Goal: Transaction & Acquisition: Purchase product/service

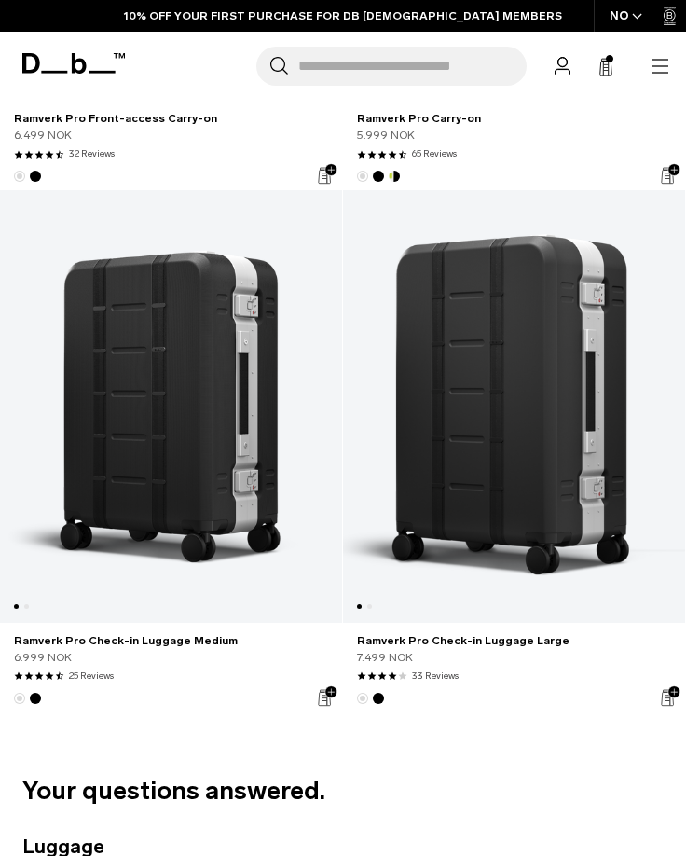
scroll to position [1771, 0]
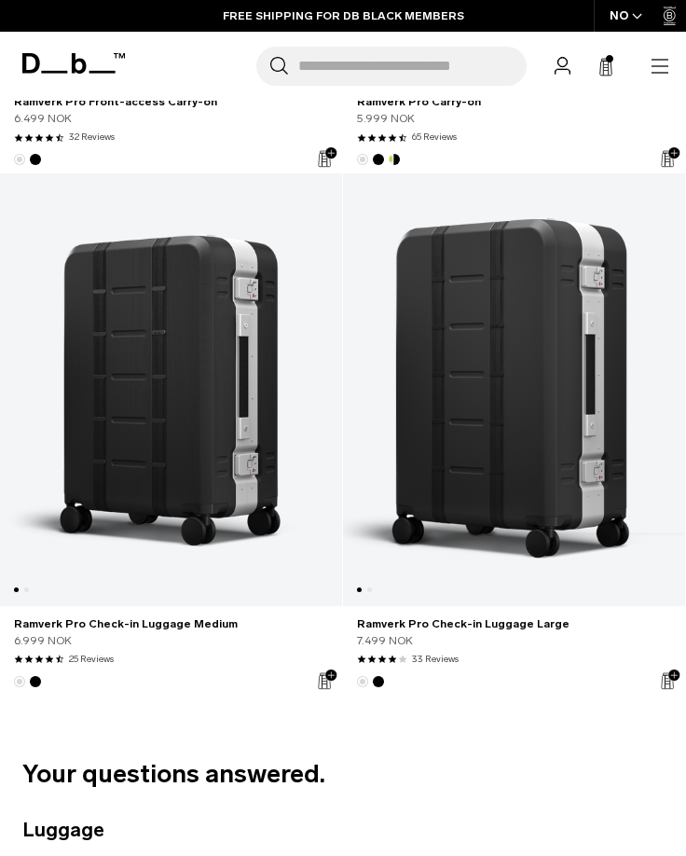
click at [564, 368] on link "Ramverk Pro Check-in Luggage Large" at bounding box center [514, 389] width 342 height 432
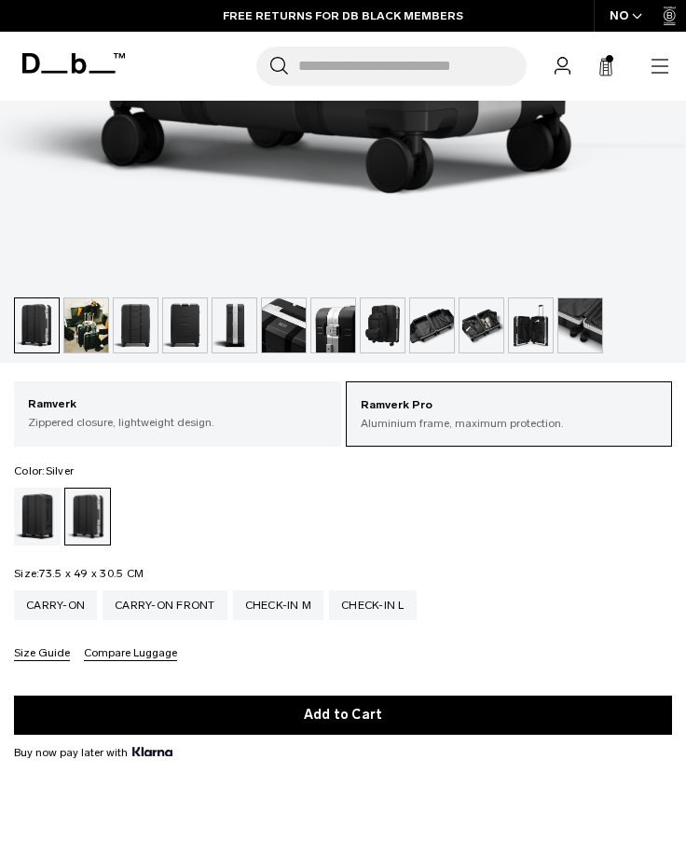
scroll to position [932, 0]
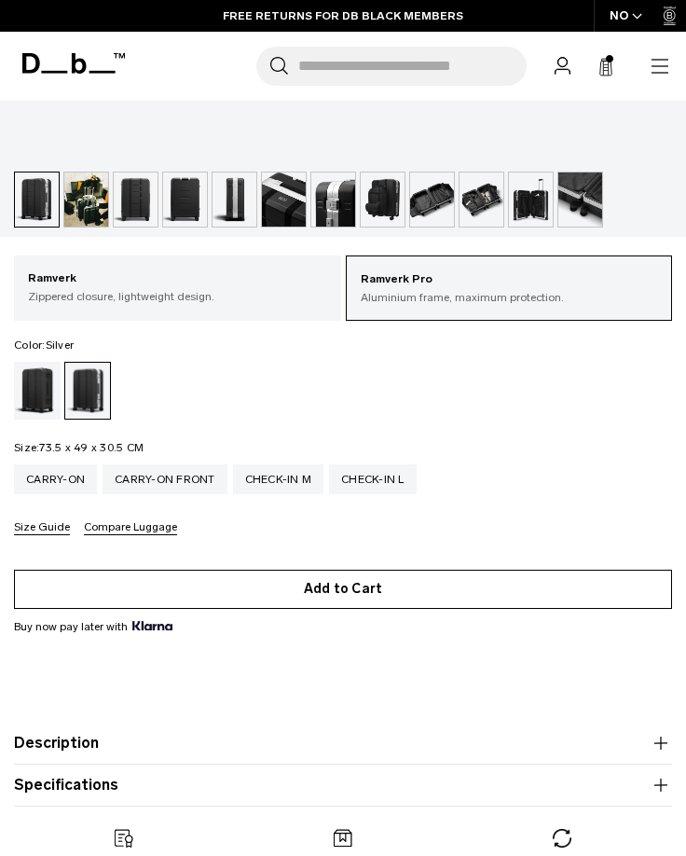
click at [376, 593] on button "Add to Cart" at bounding box center [343, 588] width 658 height 39
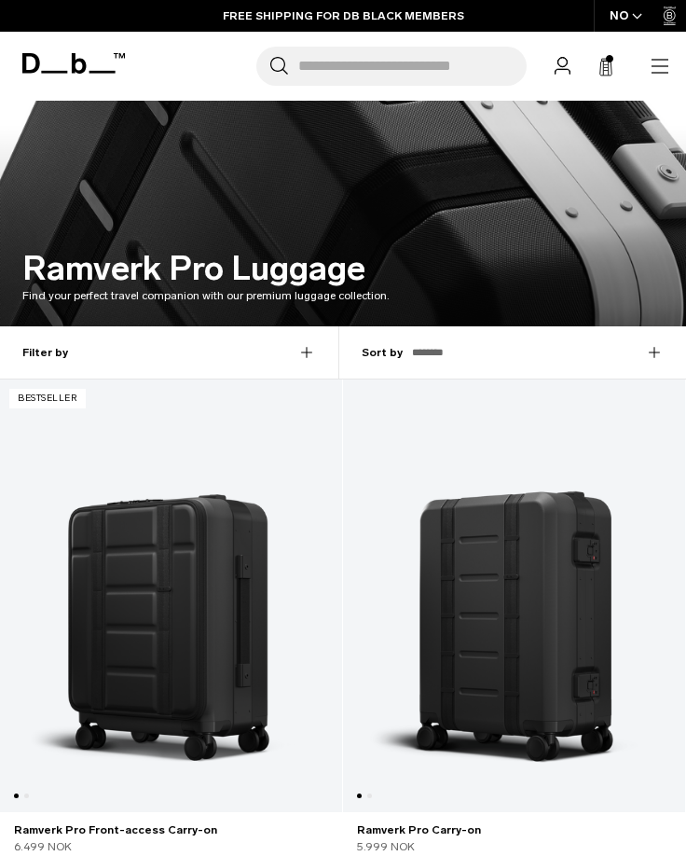
click at [643, 15] on div "NO" at bounding box center [626, 16] width 65 height 32
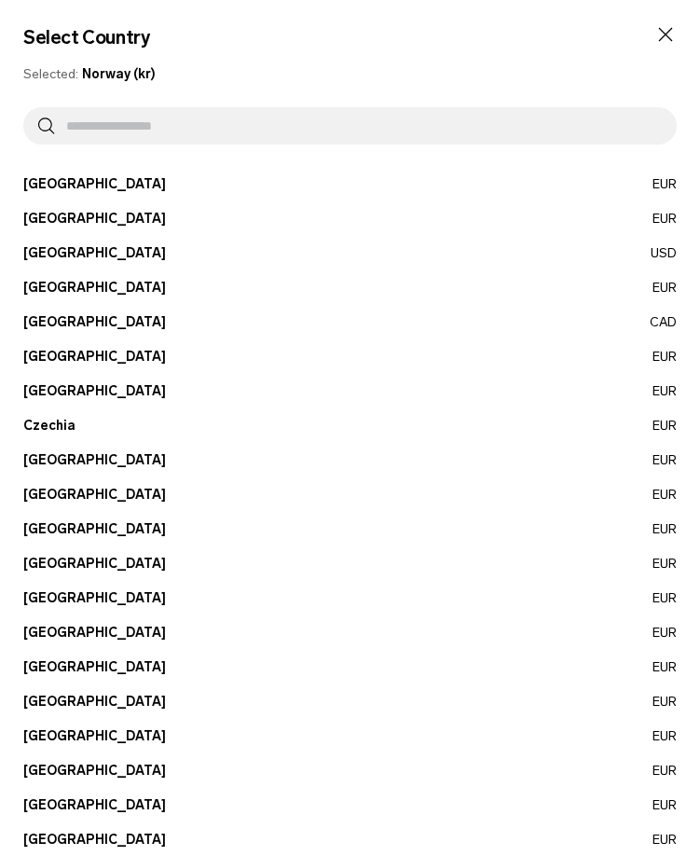
click at [655, 32] on icon "Close" at bounding box center [665, 34] width 22 height 22
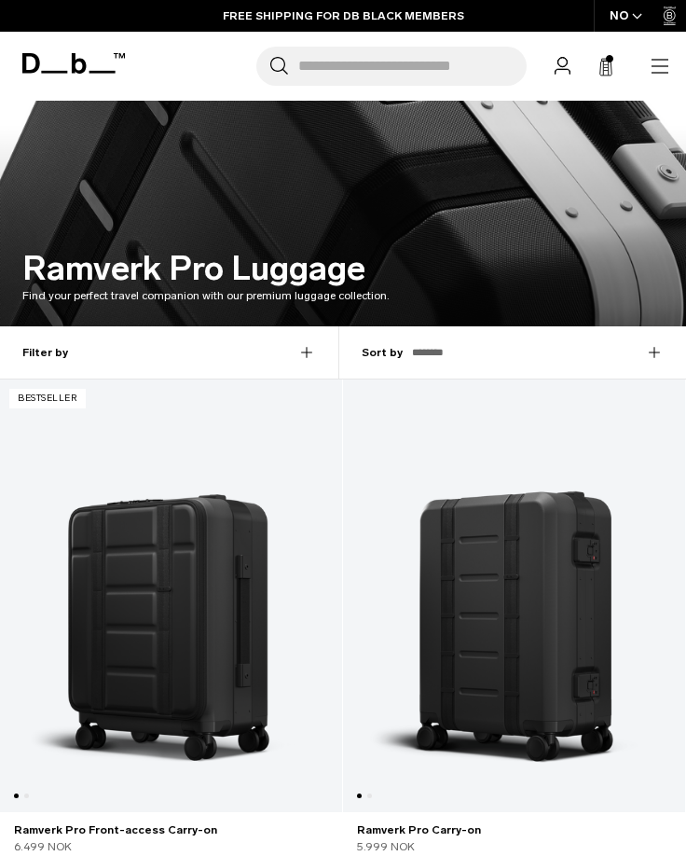
click at [600, 64] on icon at bounding box center [605, 67] width 15 height 19
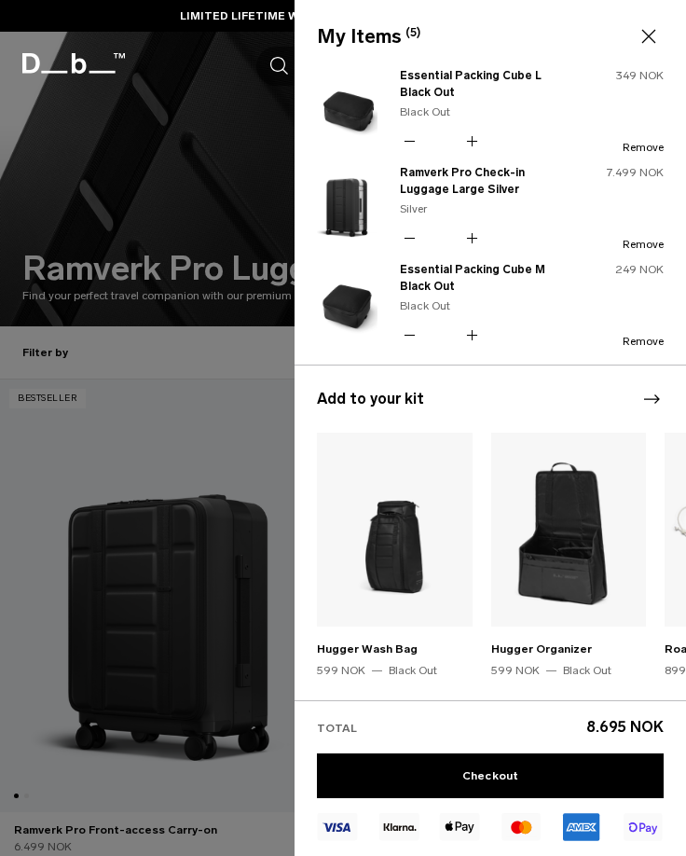
click at [651, 36] on icon at bounding box center [648, 36] width 22 height 22
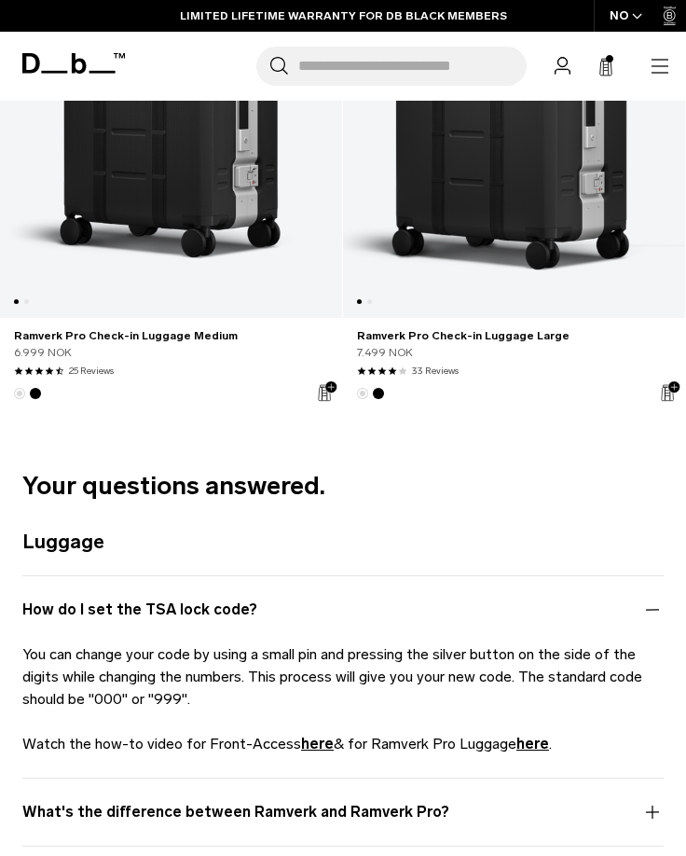
scroll to position [2050, 0]
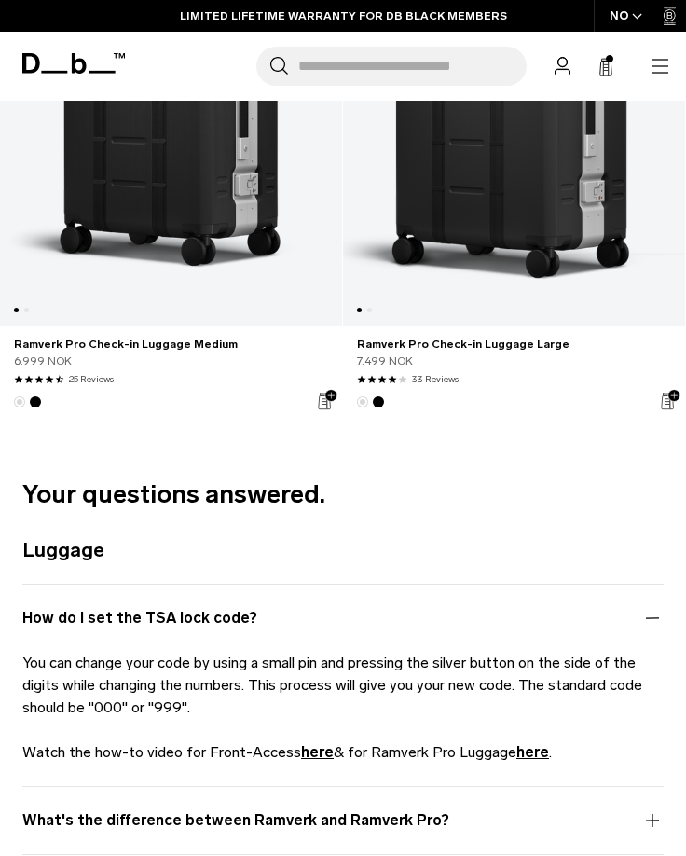
click at [520, 205] on link "Ramverk Pro Check-in Luggage Large" at bounding box center [514, 110] width 342 height 432
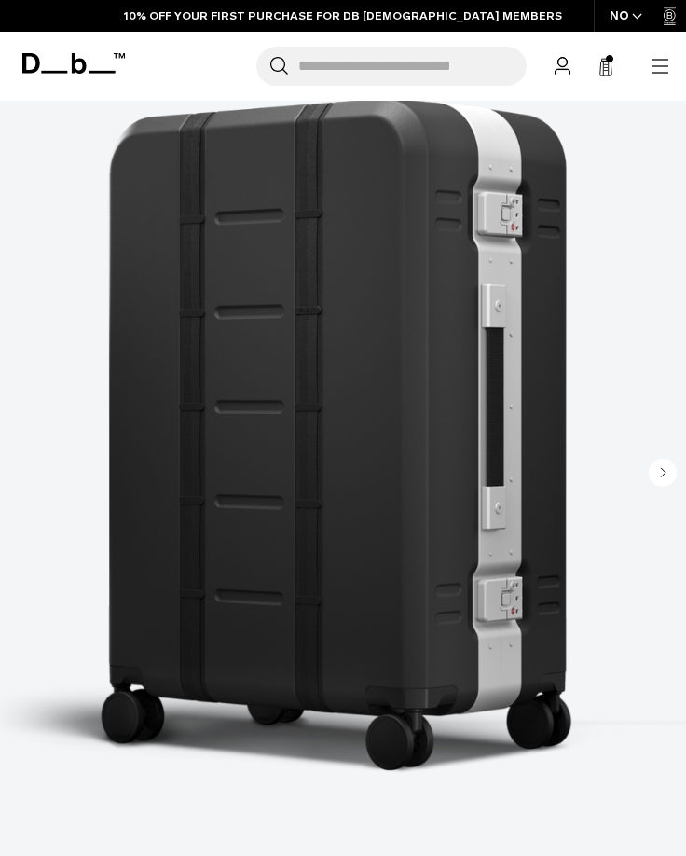
scroll to position [186, 0]
